Goal: Check status: Check status

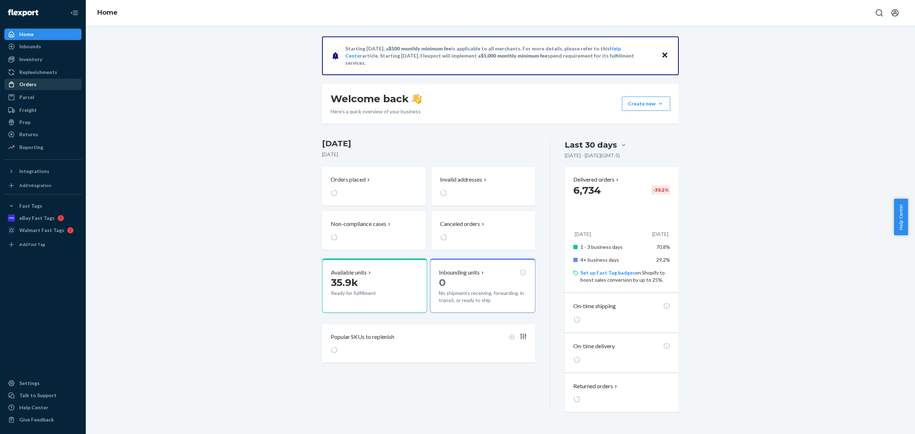
click at [44, 84] on div "Orders" at bounding box center [43, 84] width 76 height 10
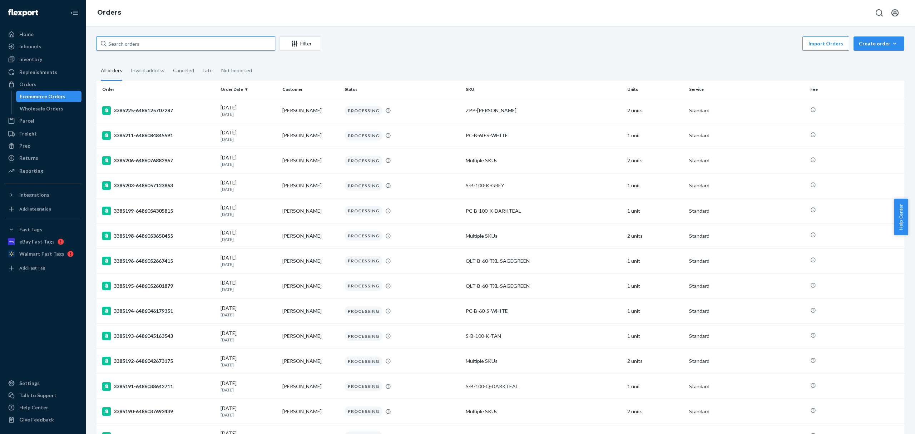
click at [136, 39] on input "text" at bounding box center [185, 43] width 179 height 14
paste input "CH3375057"
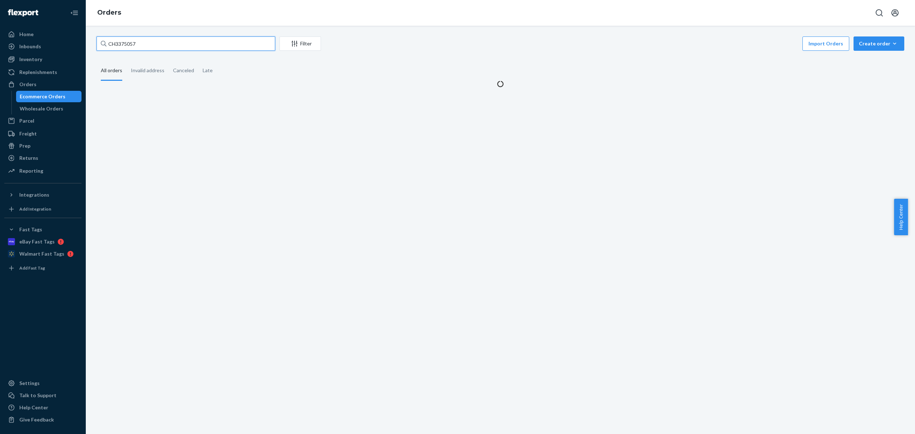
click at [115, 43] on input "CH3375057" at bounding box center [185, 43] width 179 height 14
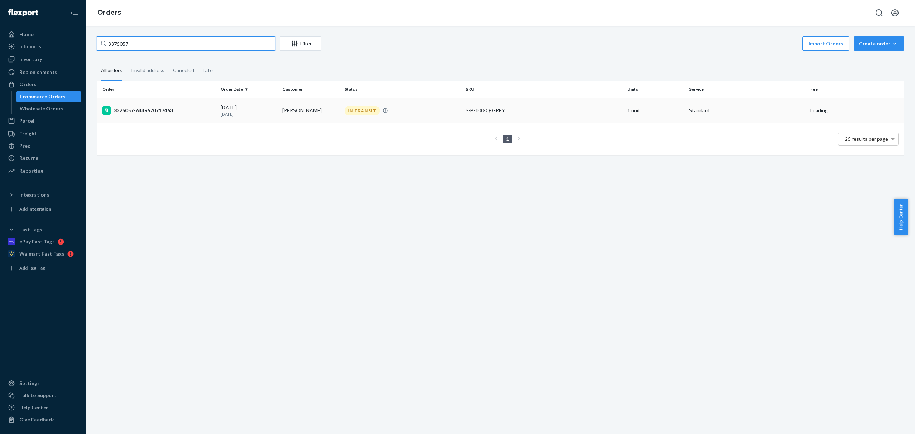
type input "3375057"
click at [166, 112] on div "3375057-6449670717463" at bounding box center [158, 110] width 113 height 9
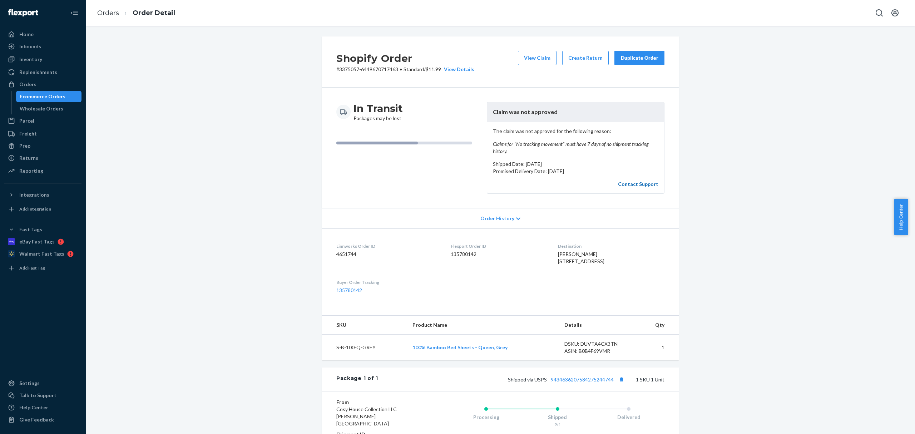
click at [645, 185] on link "Contact Support" at bounding box center [638, 184] width 40 height 6
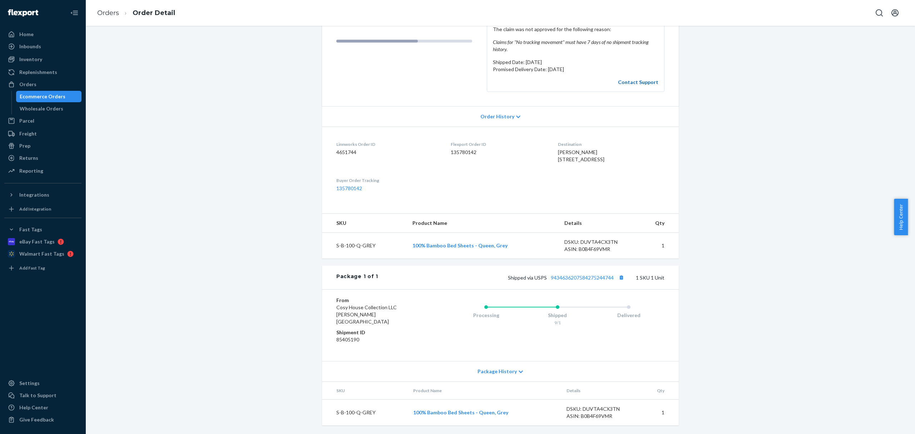
scroll to position [110, 0]
click at [339, 339] on dd "85405190" at bounding box center [378, 339] width 85 height 7
copy dd "85405190"
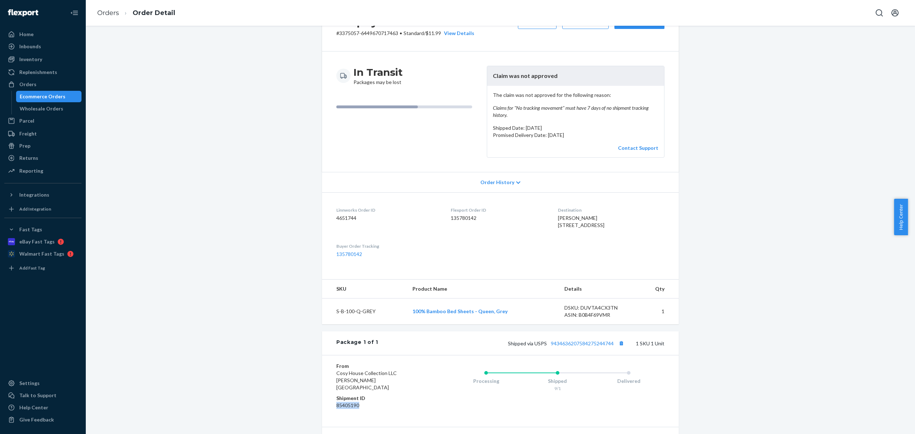
scroll to position [0, 0]
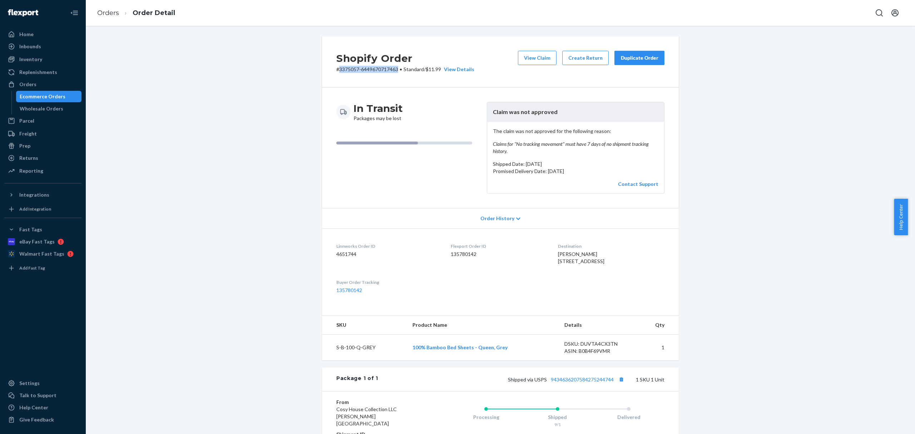
drag, startPoint x: 336, startPoint y: 70, endPoint x: 397, endPoint y: 71, distance: 60.4
click at [397, 71] on p "# 3375057-6449670717463 • Standard / $11.99 View Details" at bounding box center [405, 69] width 138 height 7
copy p "3375057-6449670717463"
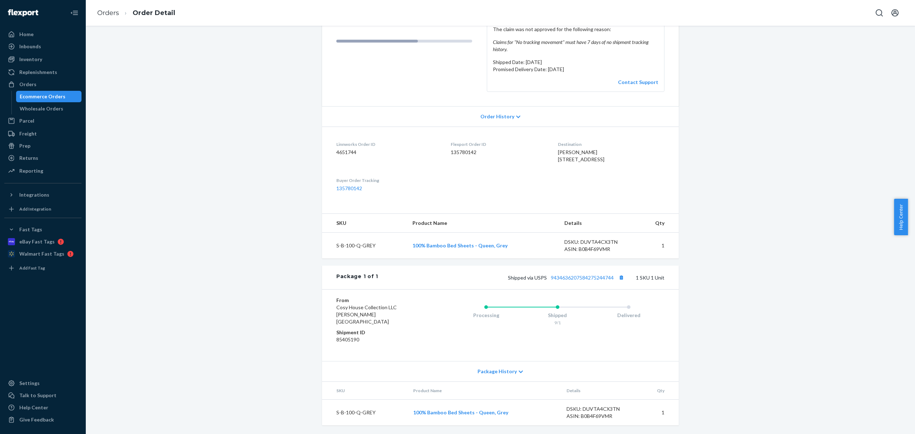
scroll to position [110, 0]
click at [341, 251] on td "S-B-100-Q-GREY" at bounding box center [364, 246] width 85 height 26
drag, startPoint x: 355, startPoint y: 249, endPoint x: 349, endPoint y: 251, distance: 5.9
click at [353, 249] on td "S-B-100-Q-GREY" at bounding box center [364, 246] width 85 height 26
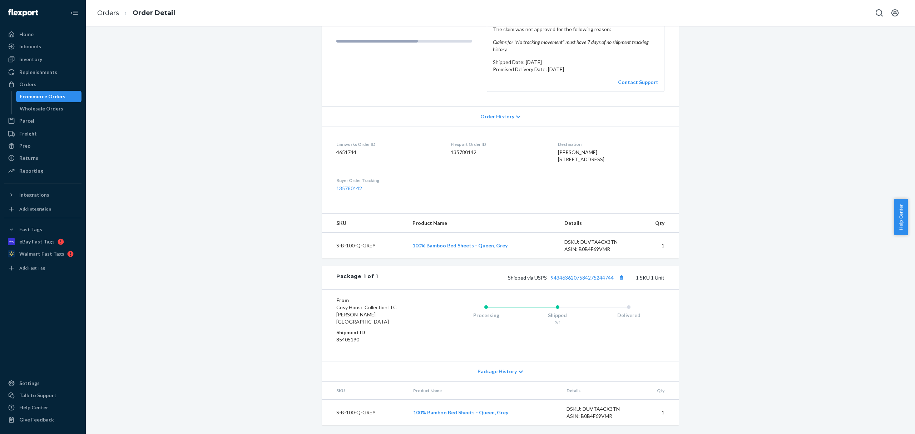
click at [347, 252] on td "S-B-100-Q-GREY" at bounding box center [364, 246] width 85 height 26
copy td "S-B-100-Q-GREY"
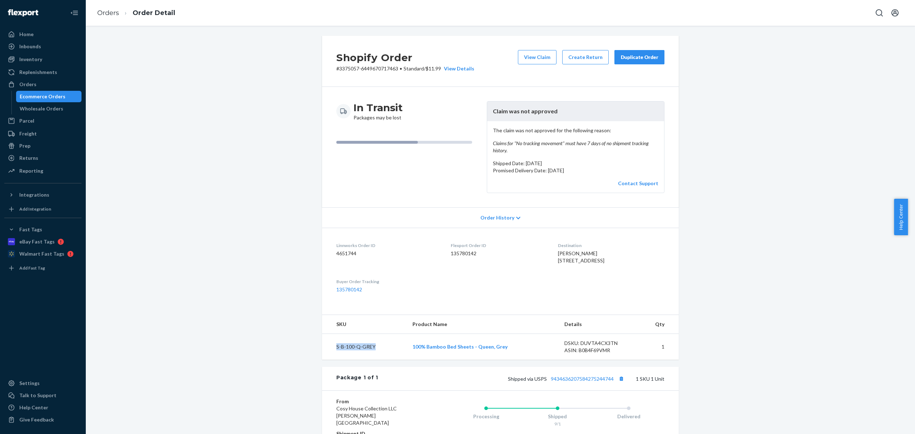
scroll to position [0, 0]
drag, startPoint x: 32, startPoint y: 94, endPoint x: 85, endPoint y: 94, distance: 53.3
click at [32, 94] on div "Ecommerce Orders" at bounding box center [43, 96] width 46 height 7
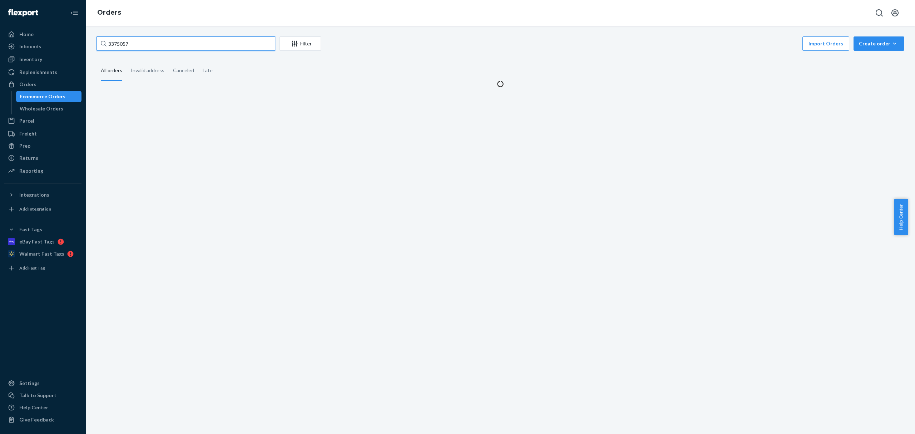
click at [120, 45] on input "3375057" at bounding box center [185, 43] width 179 height 14
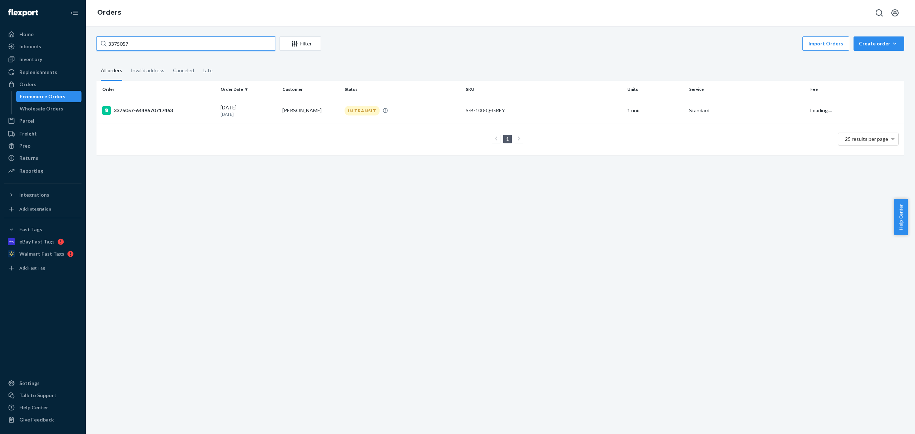
paste input "CH3373748"
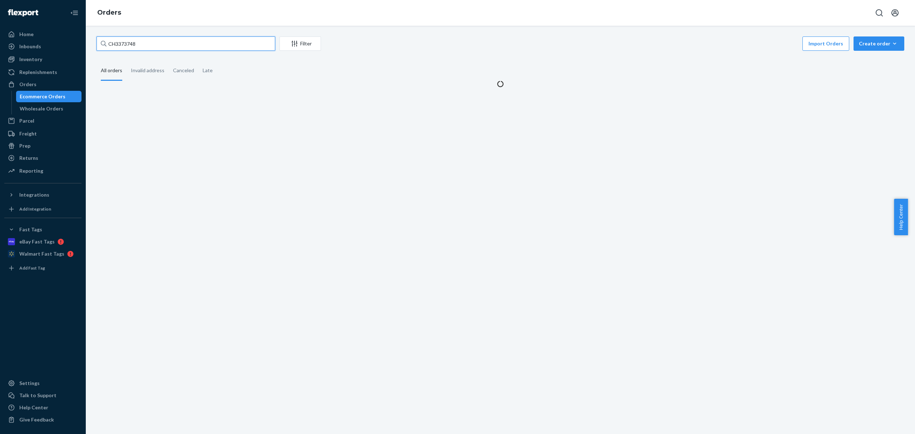
drag, startPoint x: 114, startPoint y: 44, endPoint x: 115, endPoint y: 49, distance: 5.5
click at [114, 44] on input "CH3373748" at bounding box center [185, 43] width 179 height 14
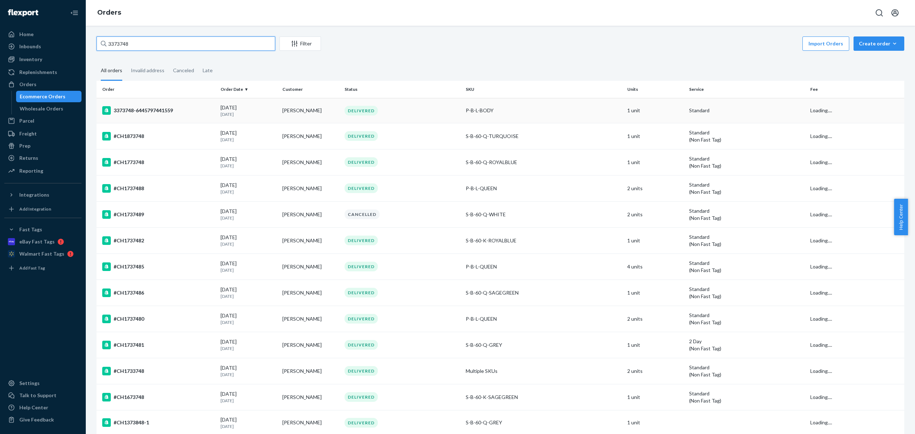
type input "3373748"
click at [174, 113] on div "3373748-6445797441559" at bounding box center [158, 110] width 113 height 9
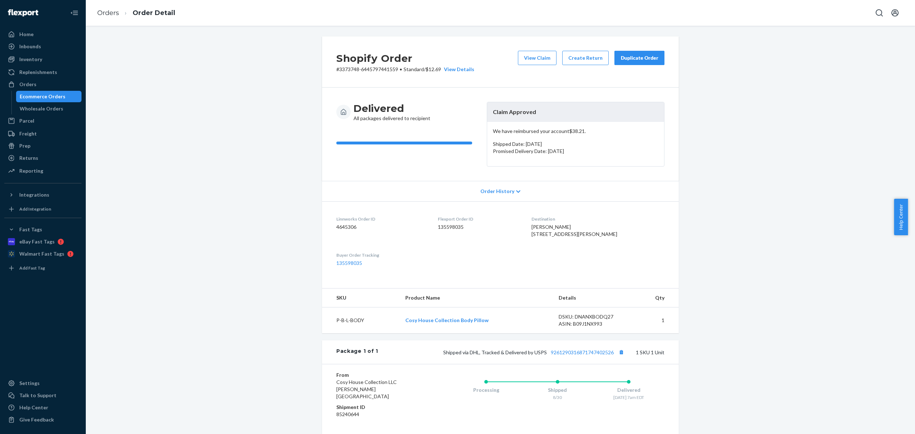
click at [70, 94] on div "Ecommerce Orders" at bounding box center [49, 96] width 64 height 10
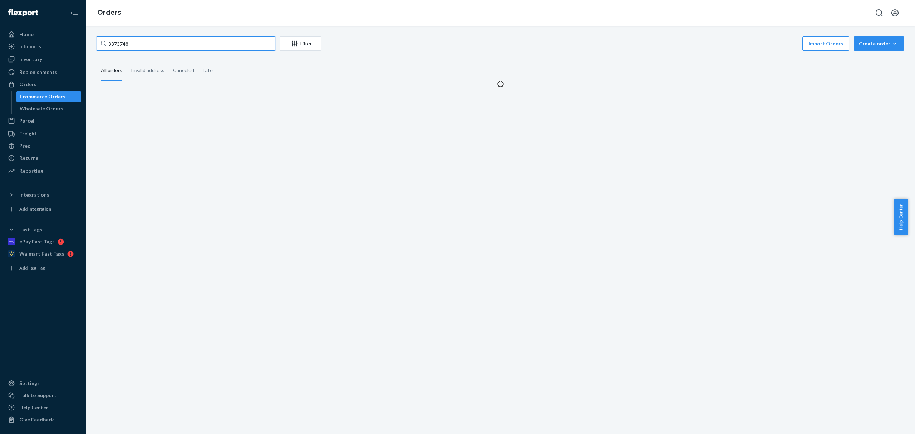
click at [116, 40] on input "3373748" at bounding box center [185, 43] width 179 height 14
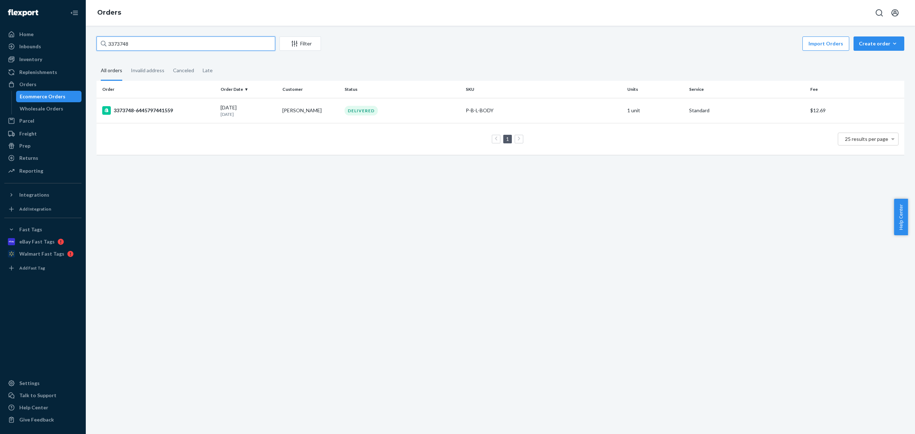
paste input "CH337371"
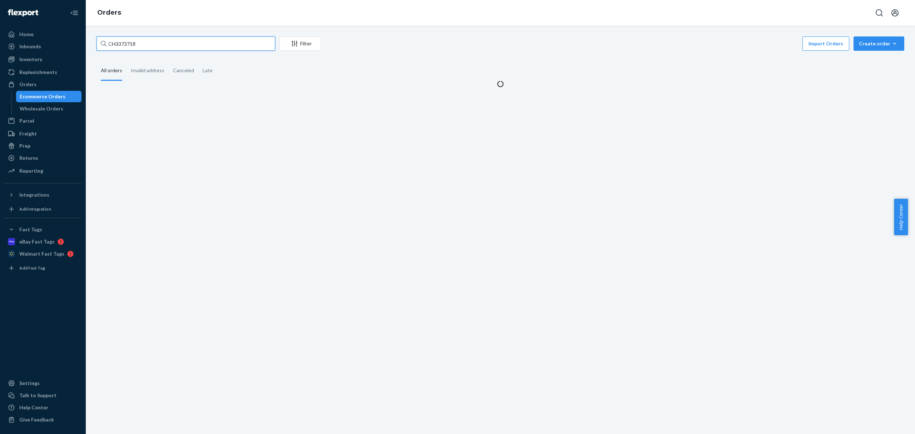
click at [116, 42] on input "CH3373718" at bounding box center [185, 43] width 179 height 14
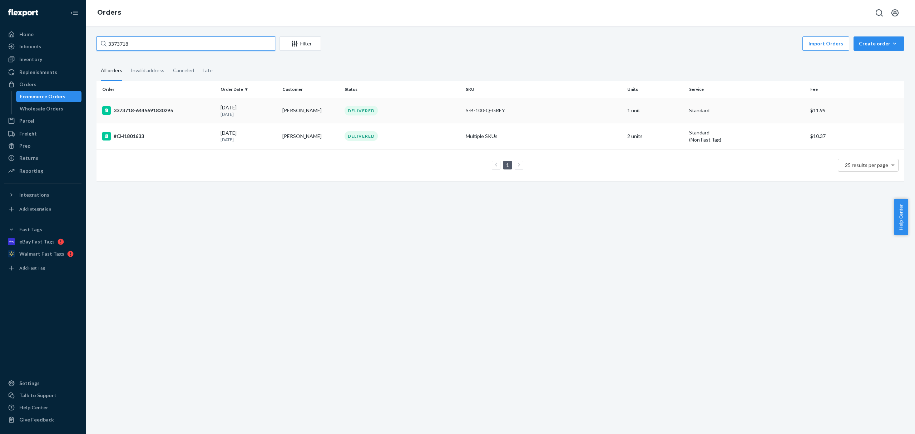
type input "3373718"
click at [146, 113] on div "3373718-6445691830295" at bounding box center [158, 110] width 113 height 9
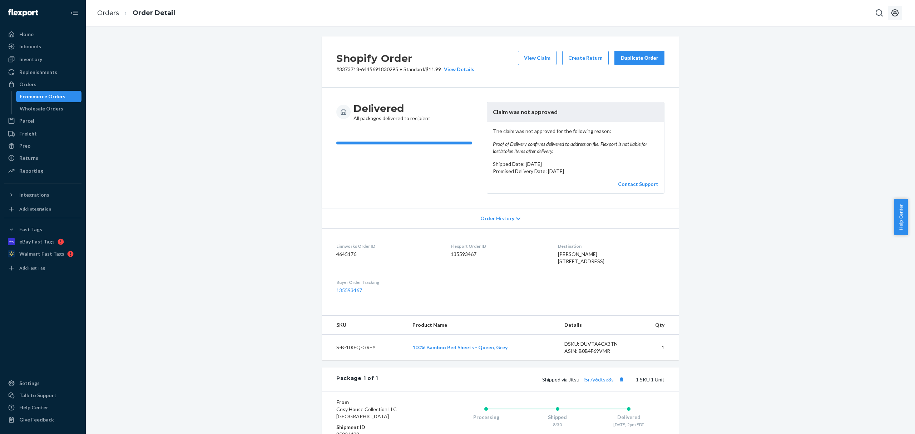
click at [898, 14] on icon "Open account menu" at bounding box center [895, 13] width 9 height 9
click at [857, 80] on div "Log out" at bounding box center [878, 76] width 54 height 13
